Goal: Task Accomplishment & Management: Use online tool/utility

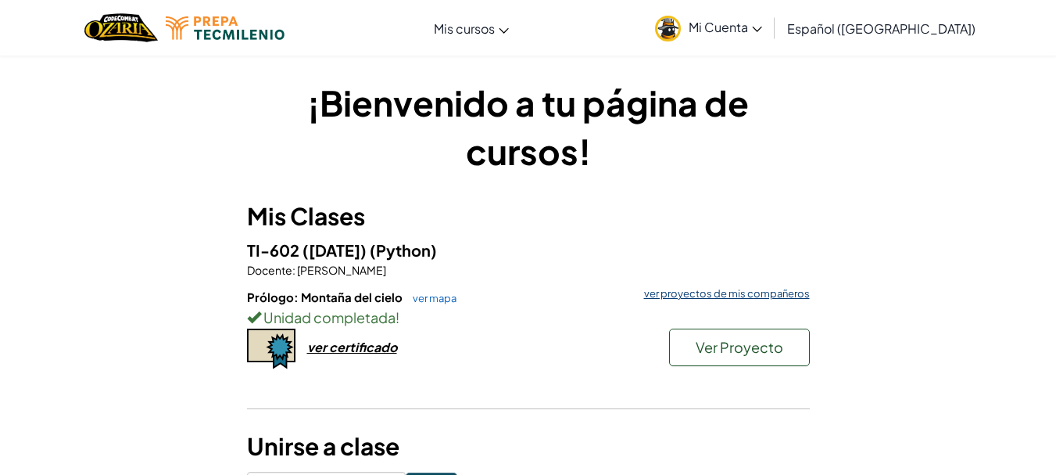
click at [736, 296] on link "ver proyectos de mis compañeros" at bounding box center [724, 294] width 174 height 10
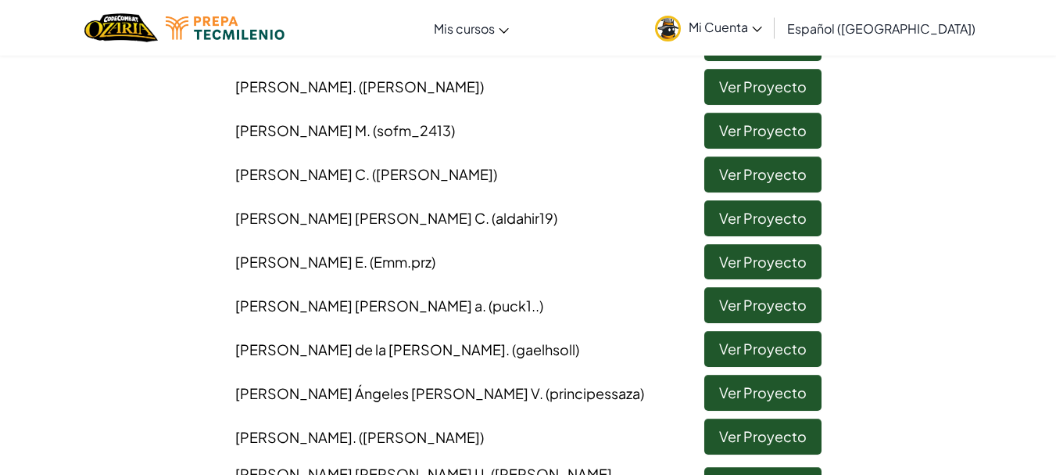
scroll to position [335, 0]
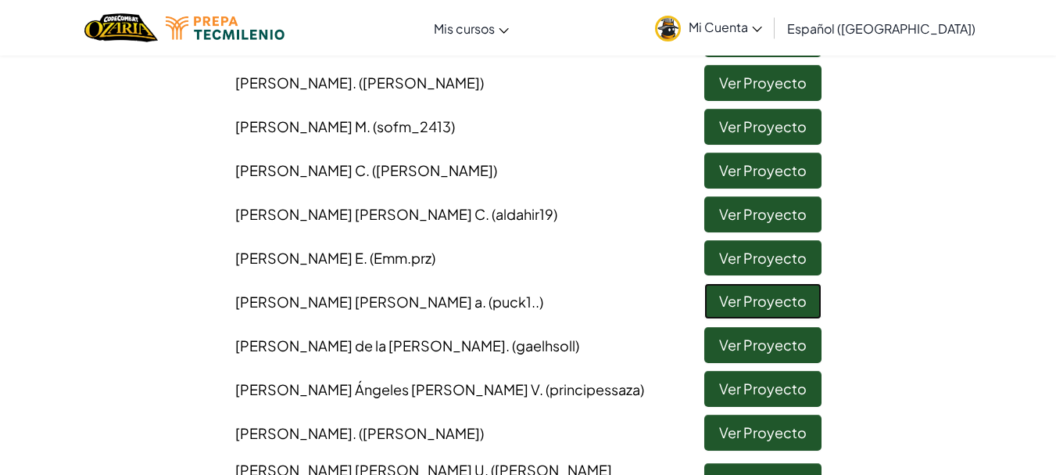
click at [750, 305] on link "Ver Proyecto" at bounding box center [763, 301] width 117 height 36
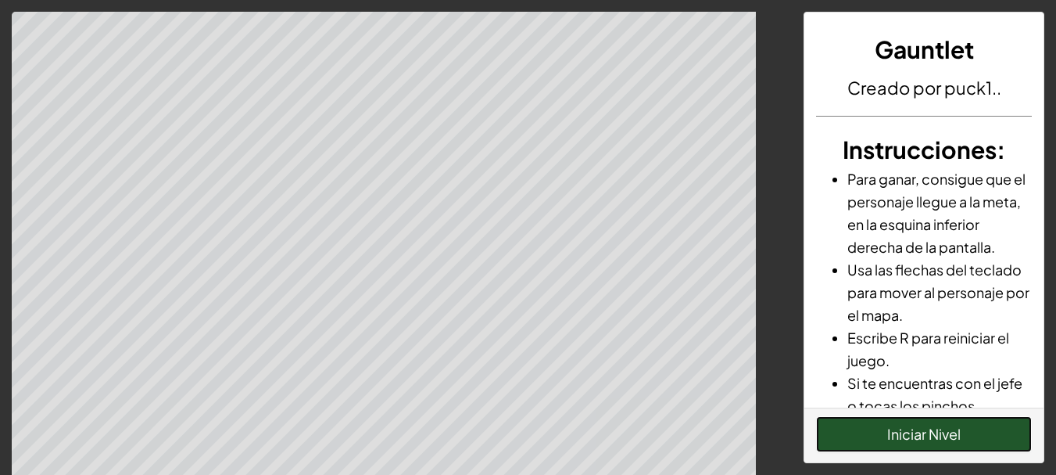
click at [859, 433] on button "Iniciar Nivel" at bounding box center [924, 434] width 216 height 36
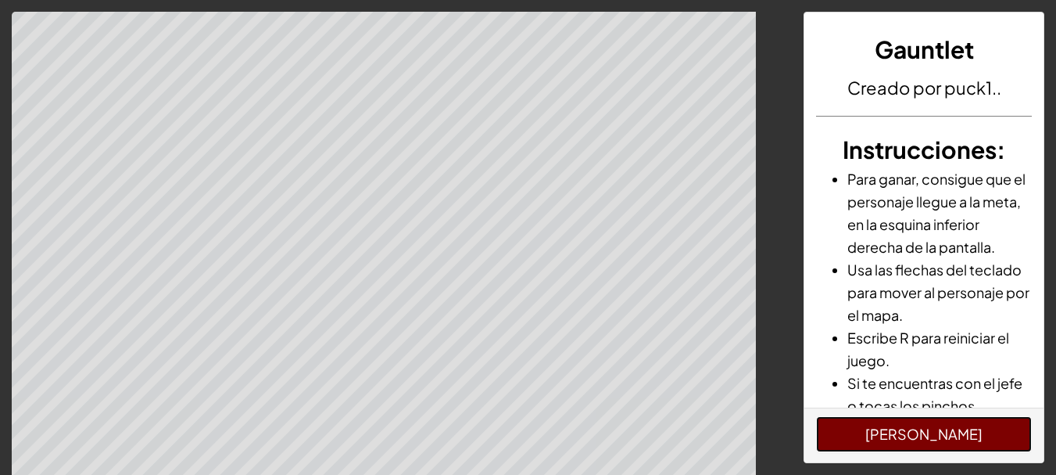
click at [859, 433] on button "[PERSON_NAME]" at bounding box center [924, 434] width 216 height 36
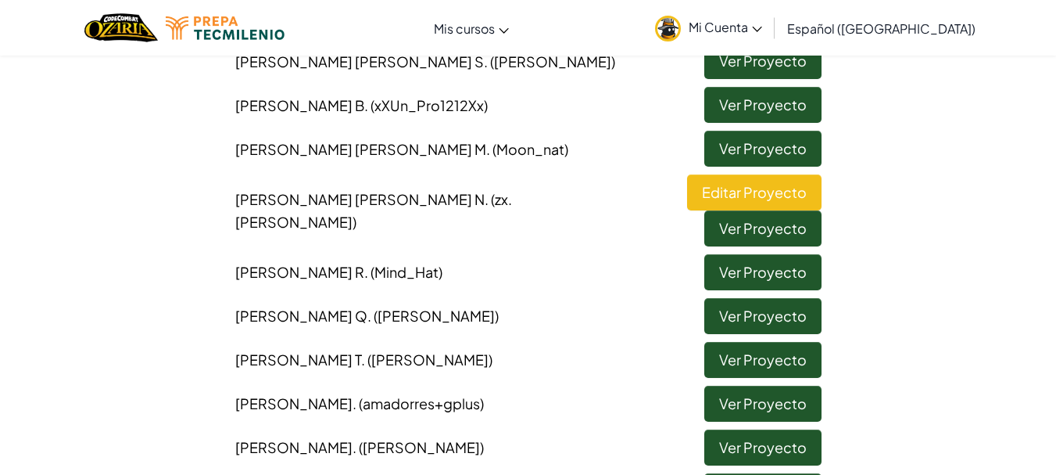
scroll to position [812, 0]
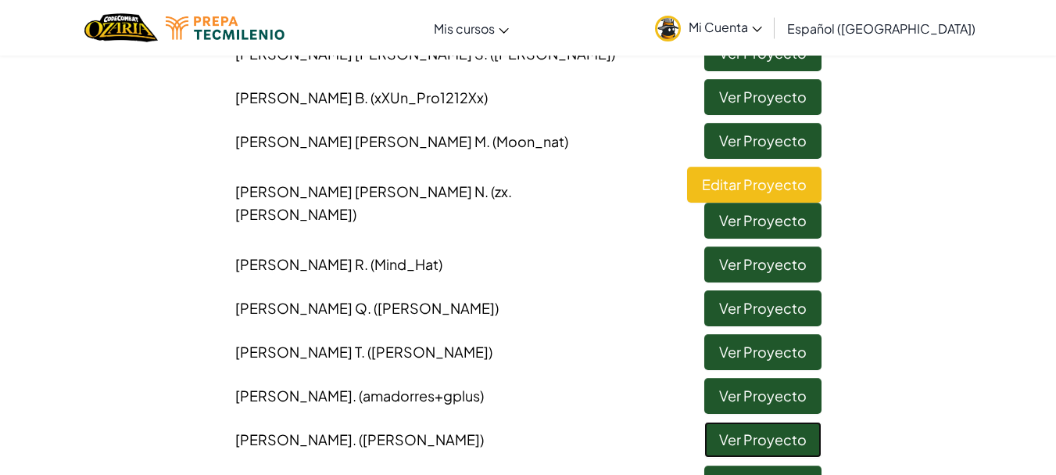
click at [749, 421] on link "Ver Proyecto" at bounding box center [763, 439] width 117 height 36
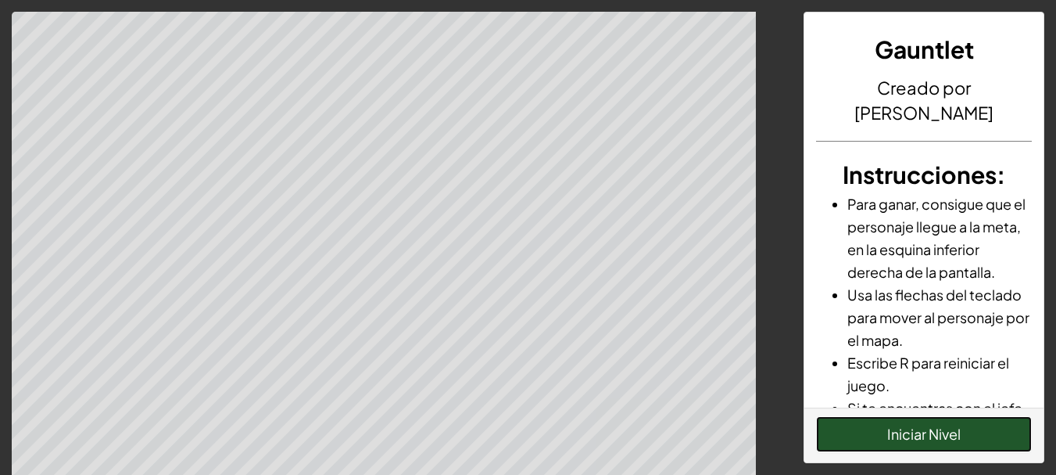
click at [920, 422] on button "Iniciar Nivel" at bounding box center [924, 434] width 216 height 36
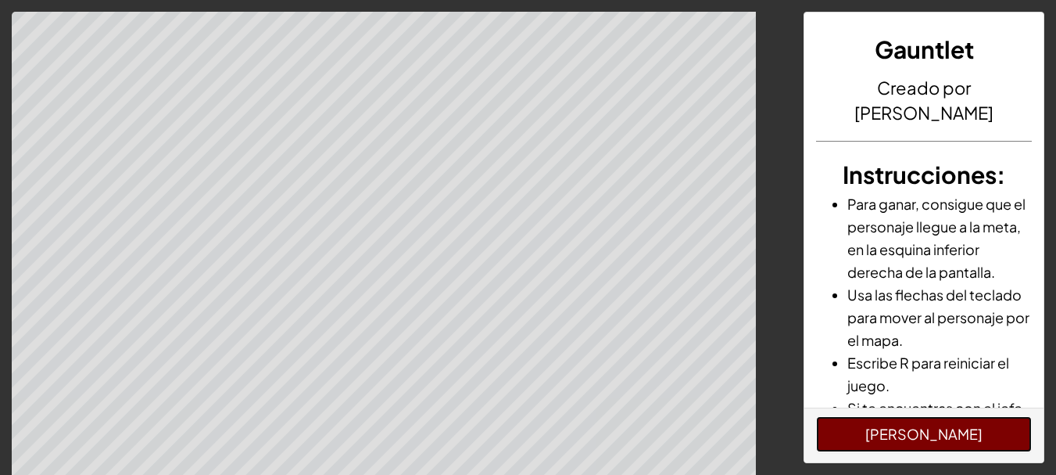
drag, startPoint x: 920, startPoint y: 422, endPoint x: 895, endPoint y: 424, distance: 24.3
click at [895, 424] on button "[PERSON_NAME]" at bounding box center [924, 434] width 216 height 36
click at [888, 424] on button "[PERSON_NAME]" at bounding box center [924, 434] width 216 height 36
click at [884, 424] on button "[PERSON_NAME]" at bounding box center [924, 434] width 216 height 36
